Goal: Find specific page/section: Find specific page/section

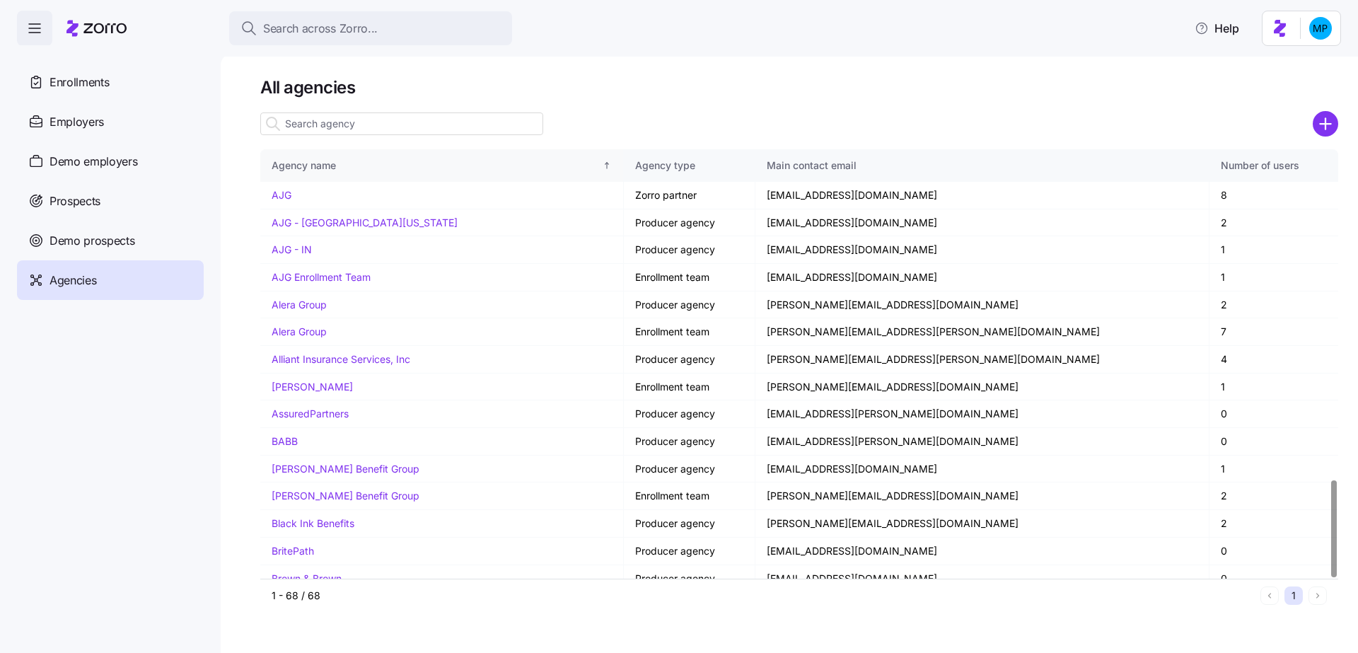
scroll to position [1447, 0]
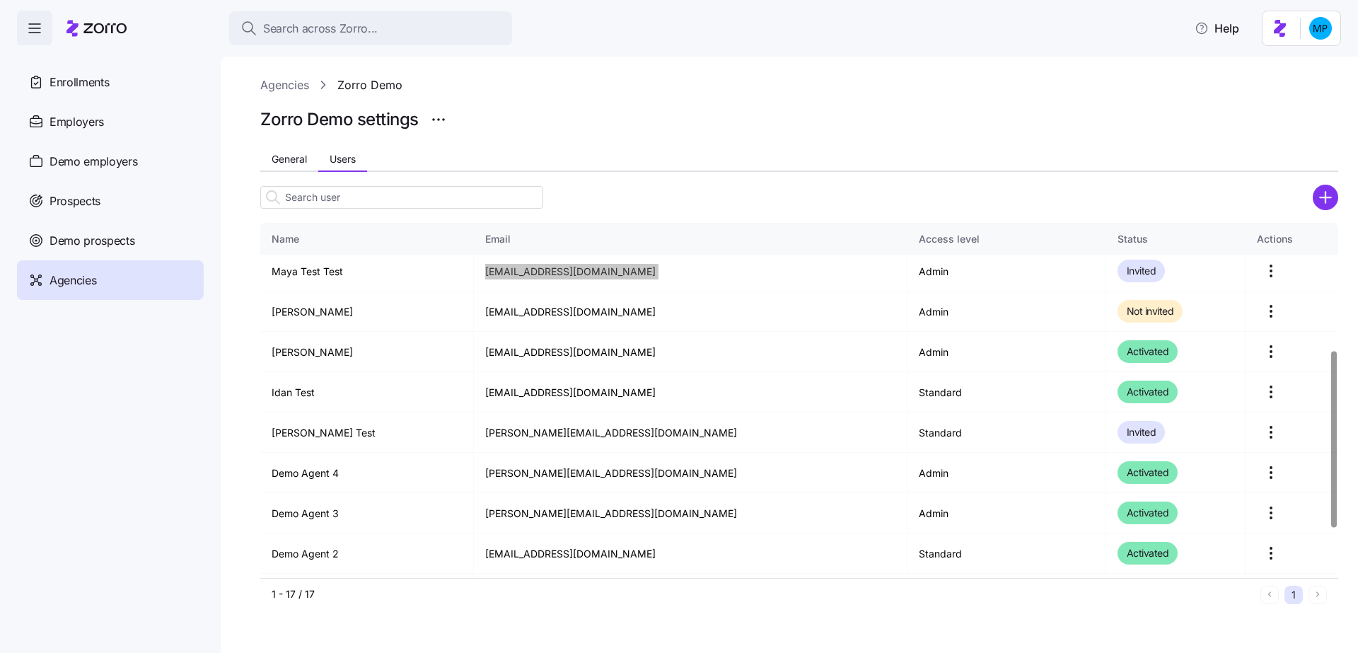
scroll to position [358, 0]
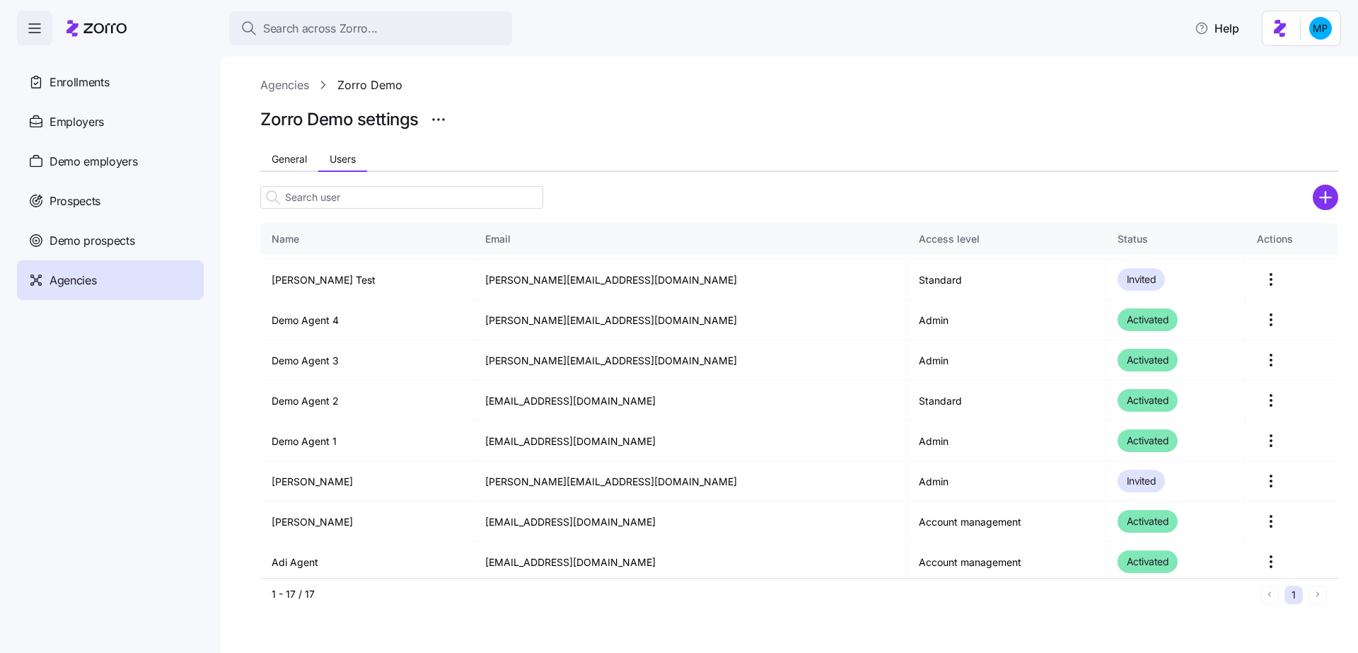
click at [630, 156] on div "General Users" at bounding box center [799, 161] width 1078 height 21
